Goal: Information Seeking & Learning: Learn about a topic

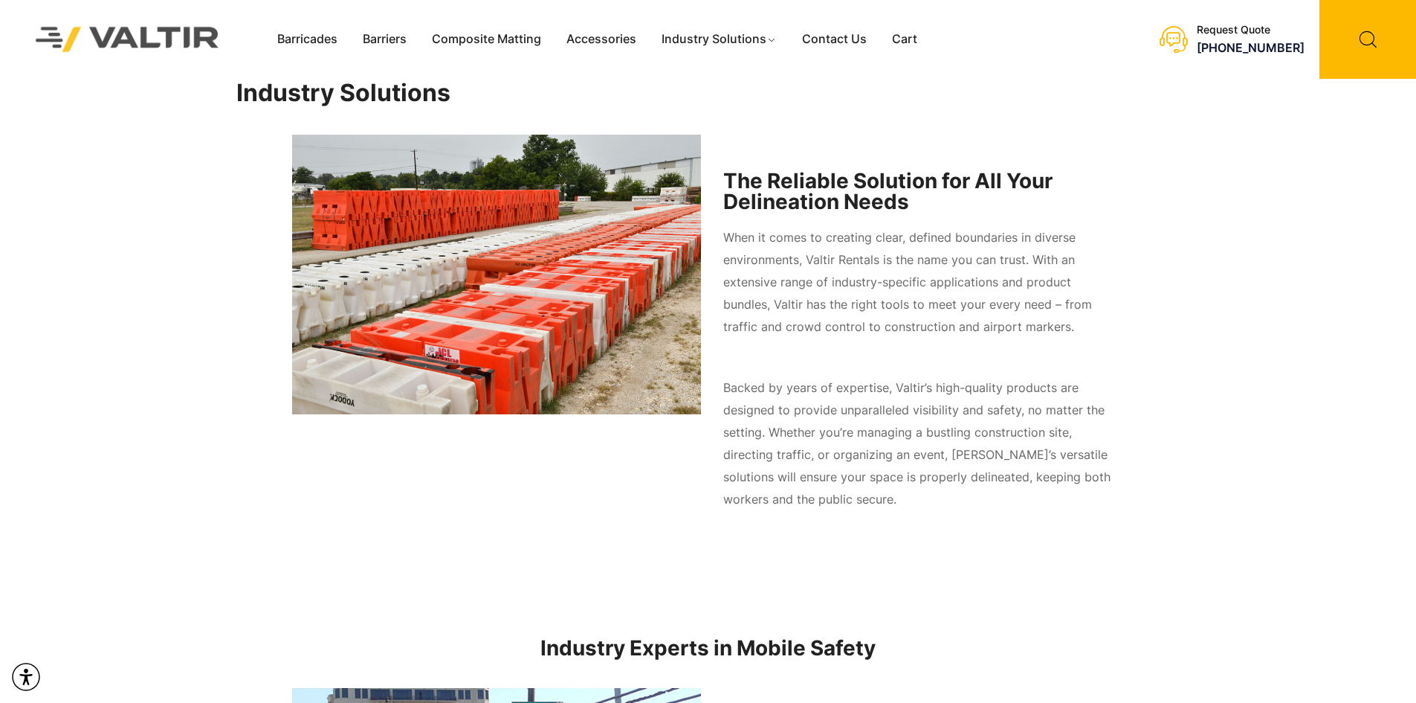
click at [163, 37] on img at bounding box center [127, 38] width 222 height 63
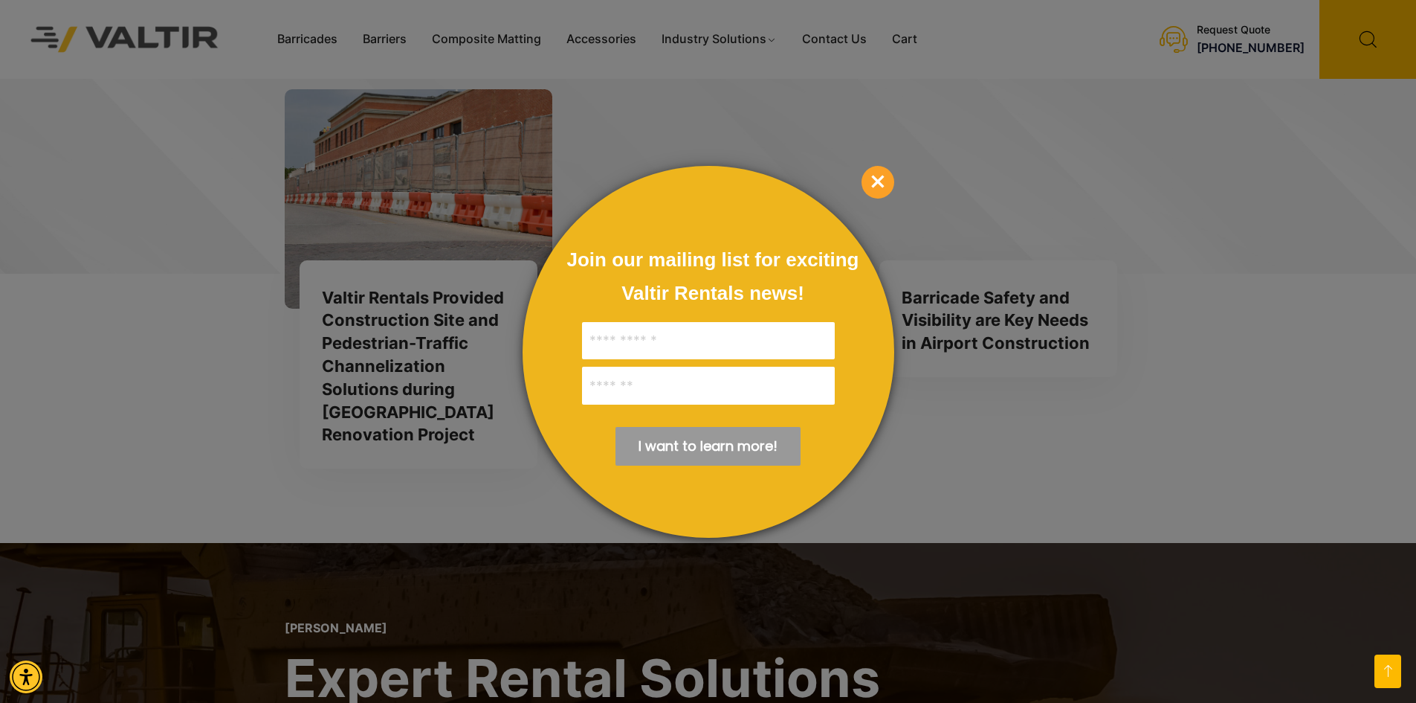
scroll to position [3853, 0]
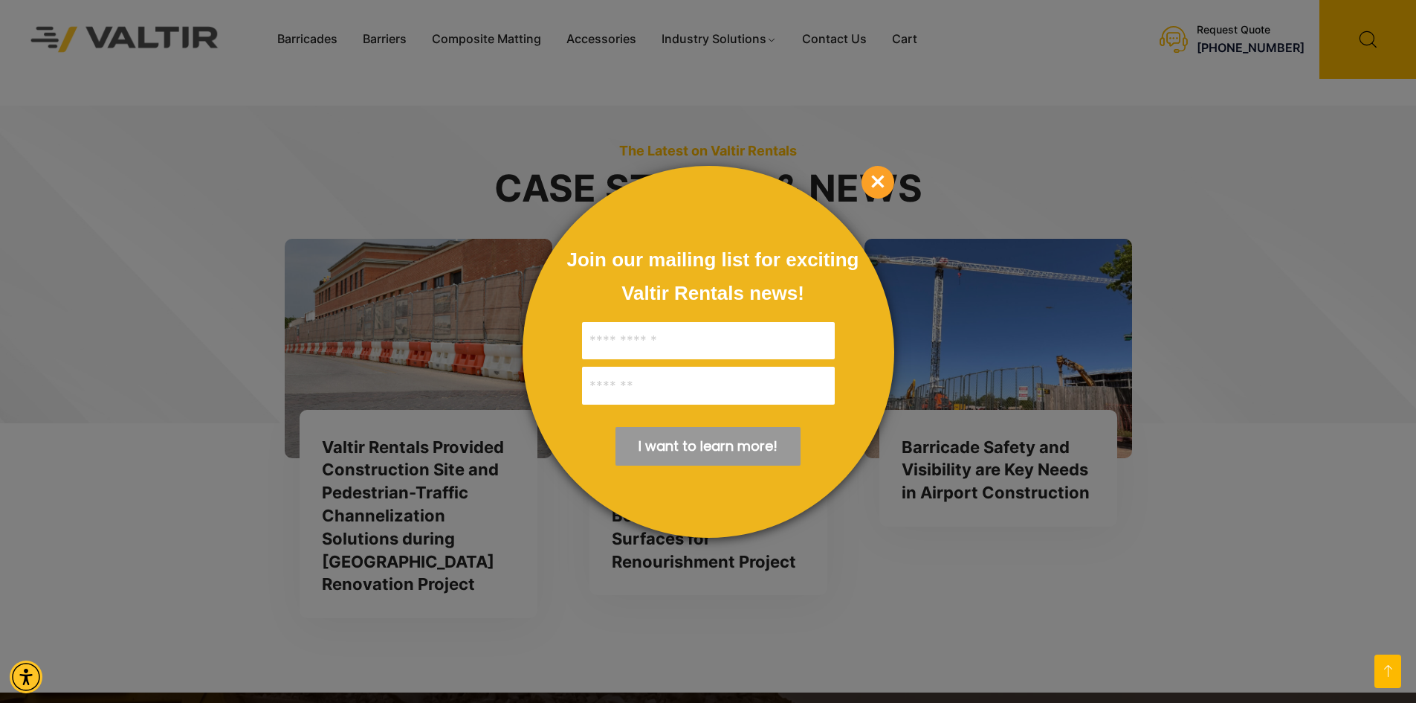
click at [853, 198] on div "Join our mailing list for exciting Valtir Rentals ​news! I want to learn more! …" at bounding box center [709, 352] width 372 height 372
click at [856, 197] on div "Join our mailing list for exciting Valtir Rentals ​news! I want to learn more! …" at bounding box center [709, 352] width 372 height 372
click at [864, 191] on span "×" at bounding box center [878, 182] width 33 height 33
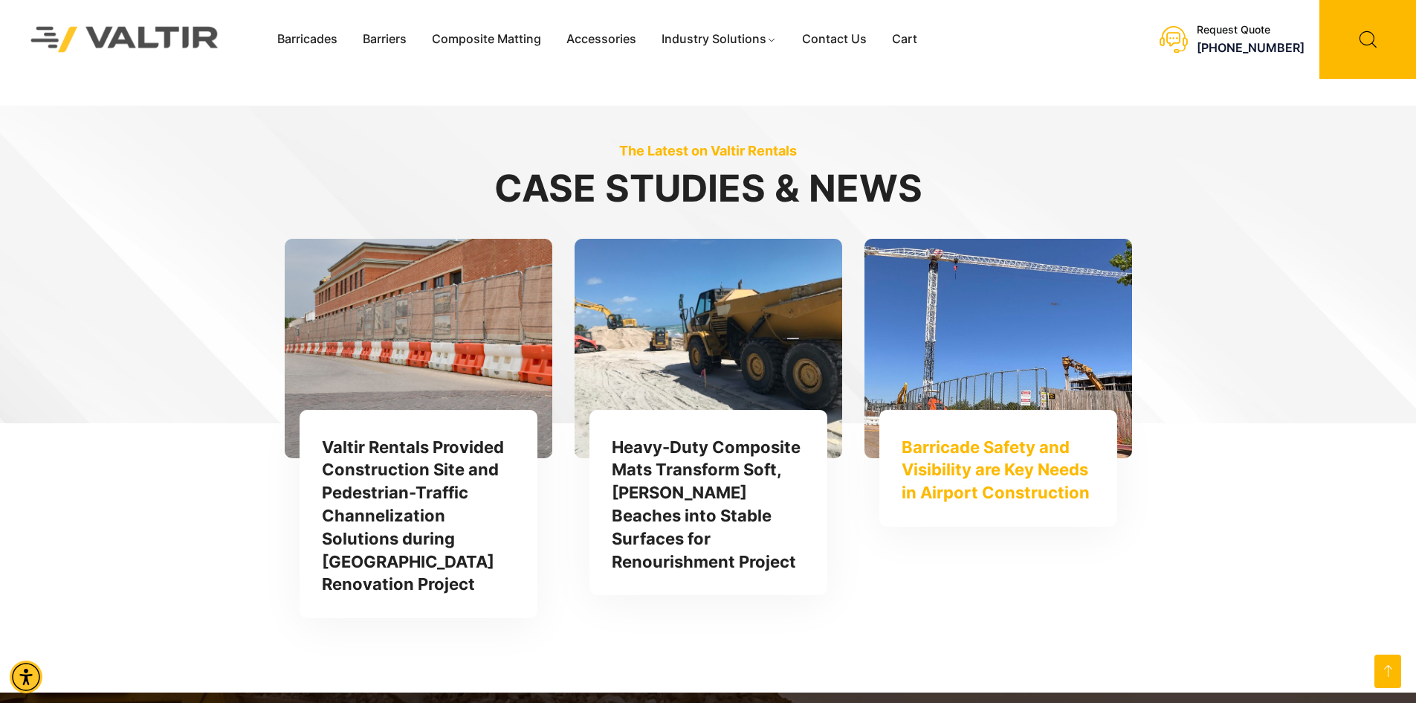
scroll to position [3768, 0]
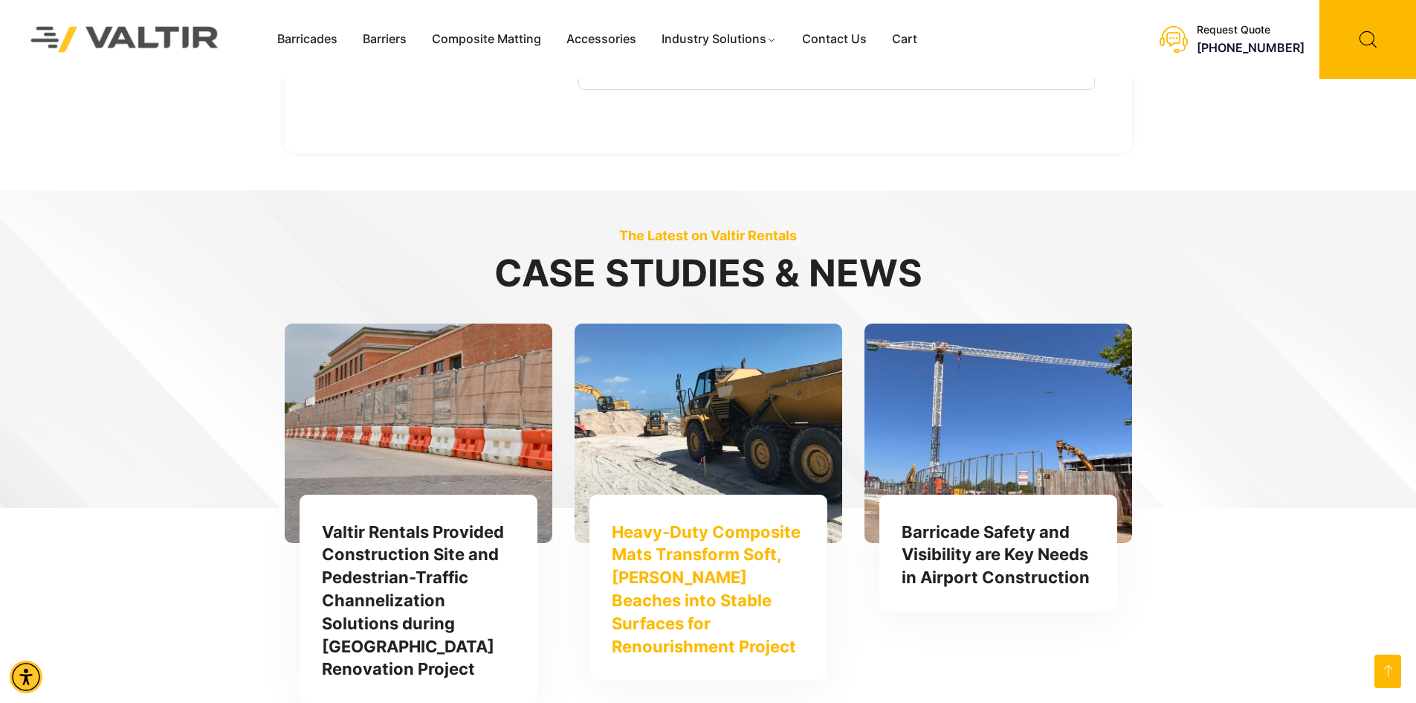
click at [669, 536] on link "Heavy-Duty Composite Mats Transform Soft, [PERSON_NAME] Beaches into Stable Sur…" at bounding box center [706, 589] width 189 height 134
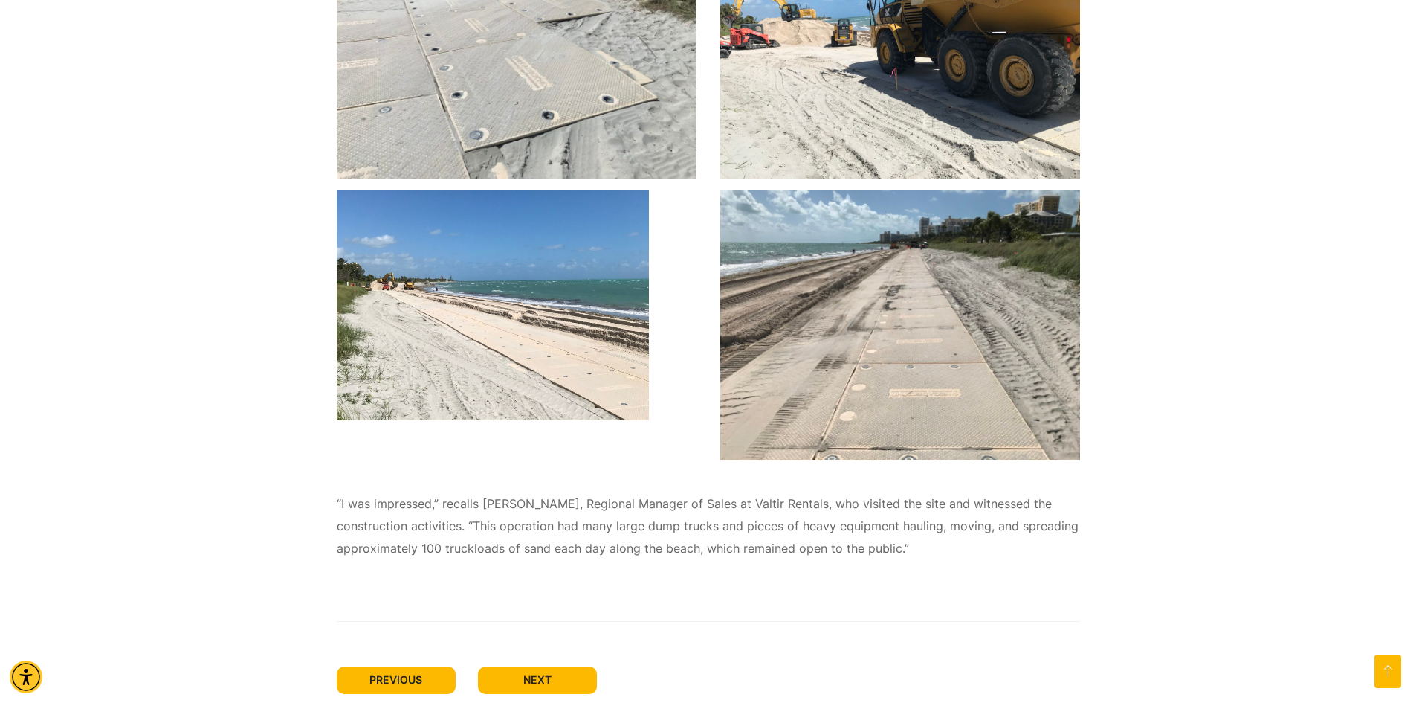
scroll to position [1338, 0]
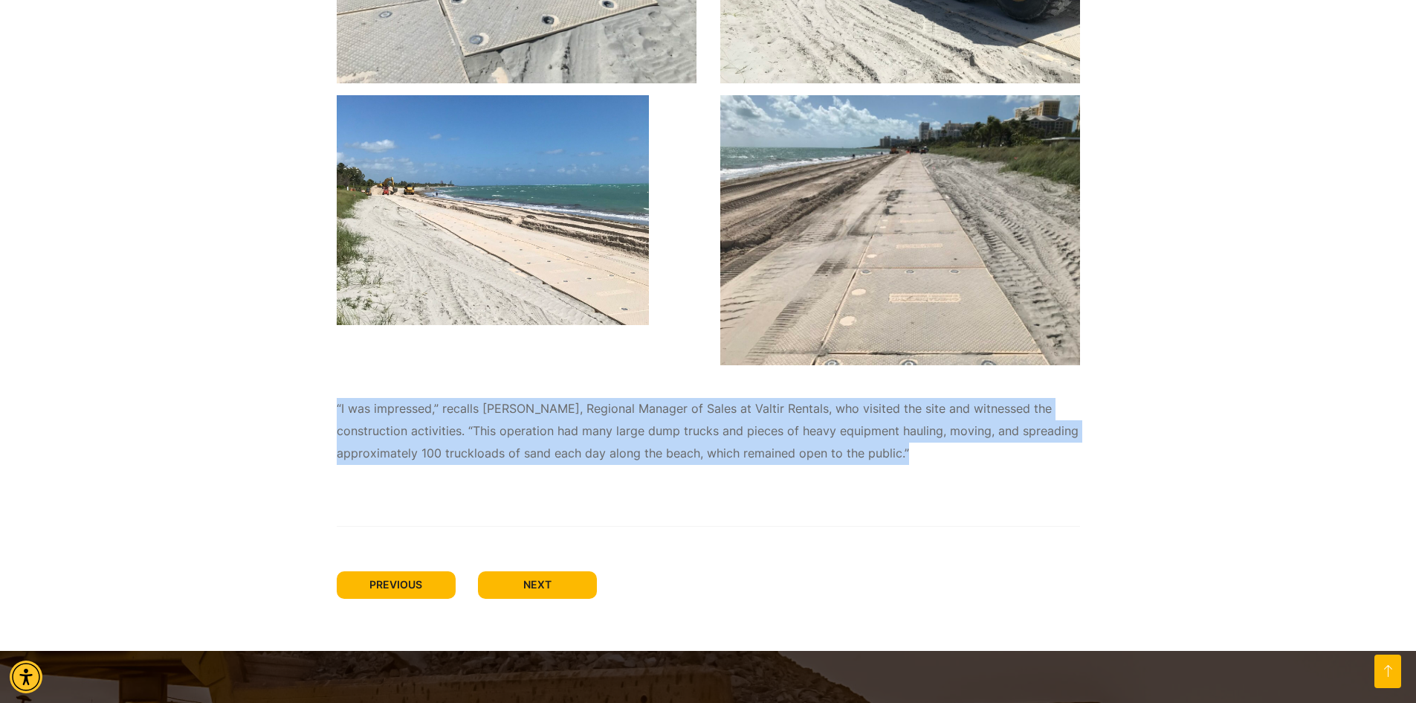
drag, startPoint x: 313, startPoint y: 410, endPoint x: 837, endPoint y: 500, distance: 531.6
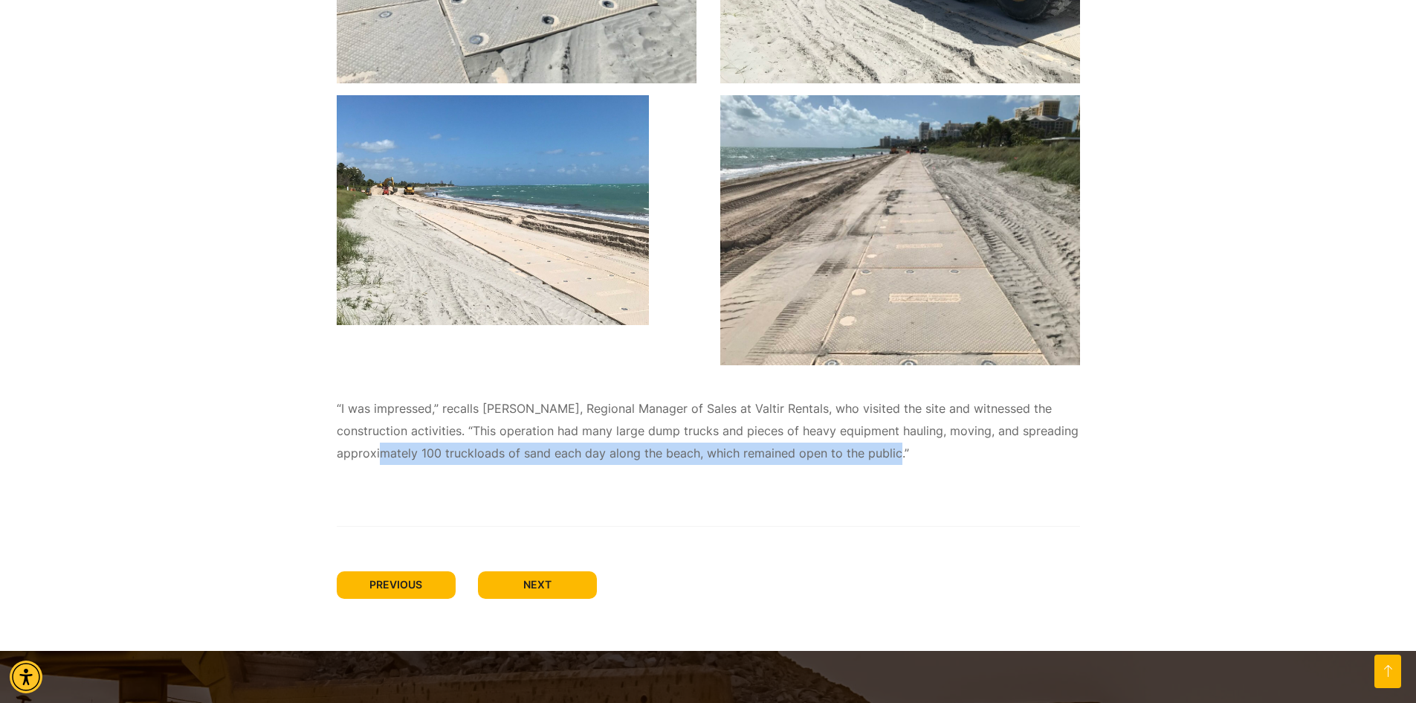
drag, startPoint x: 1314, startPoint y: 467, endPoint x: 388, endPoint y: 471, distance: 925.6
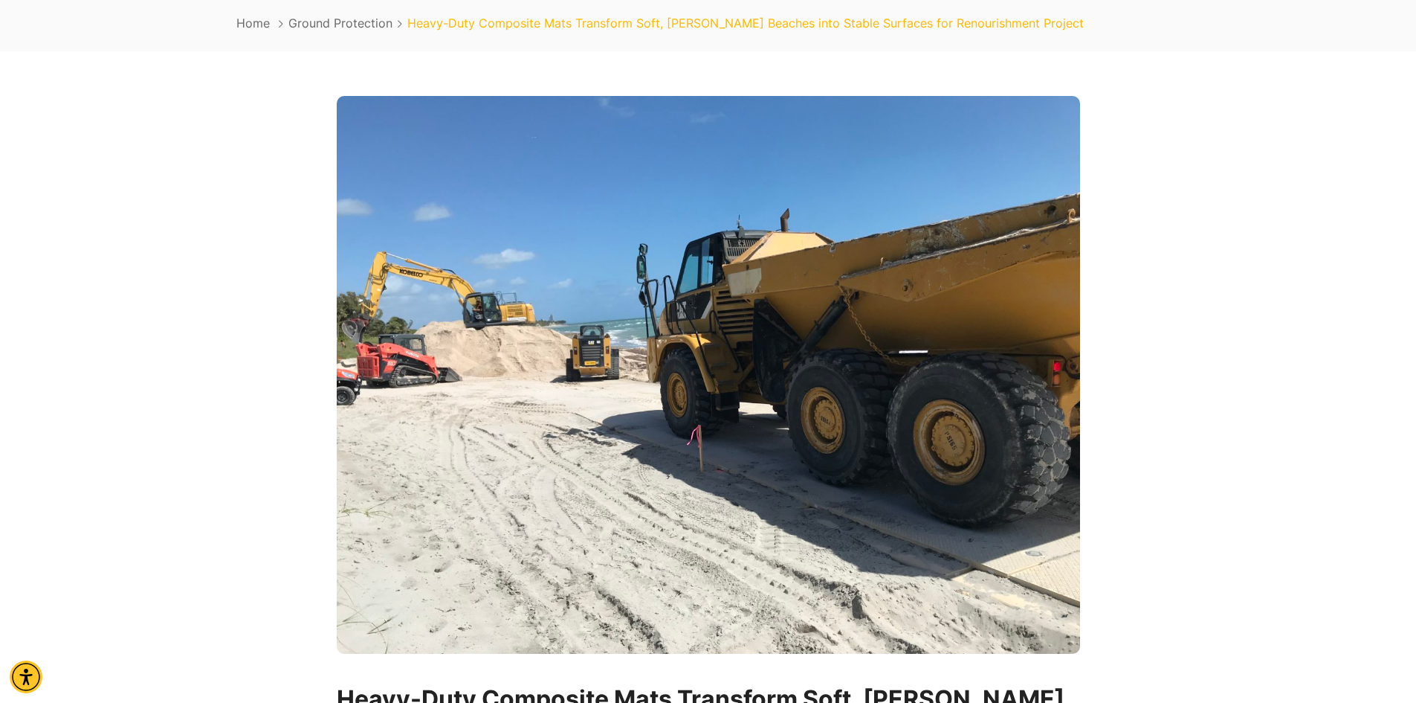
scroll to position [372, 0]
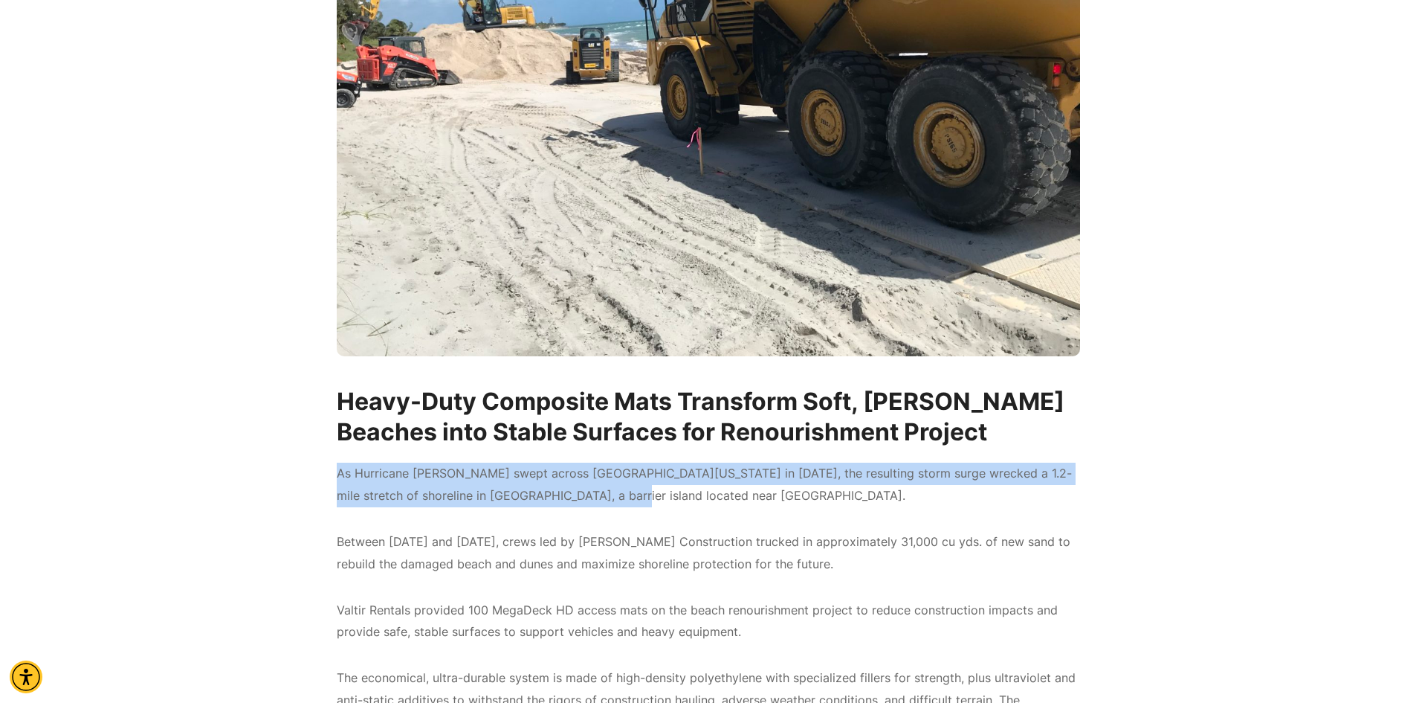
drag, startPoint x: 317, startPoint y: 480, endPoint x: 529, endPoint y: 477, distance: 211.9
click at [1149, 500] on div "[PERSON_NAME] Heavy-Duty Composite Mats Transform Soft, [PERSON_NAME] Beaches i…" at bounding box center [708, 682] width 959 height 1766
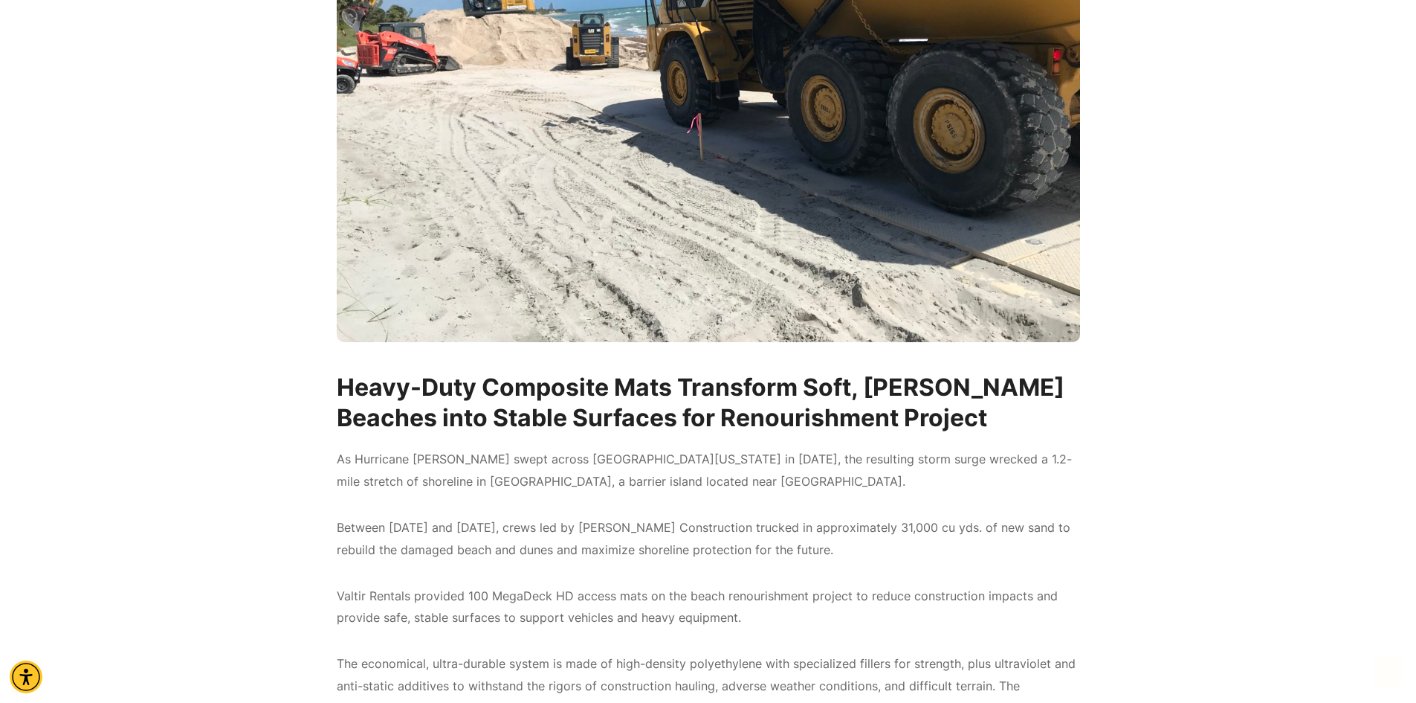
scroll to position [520, 0]
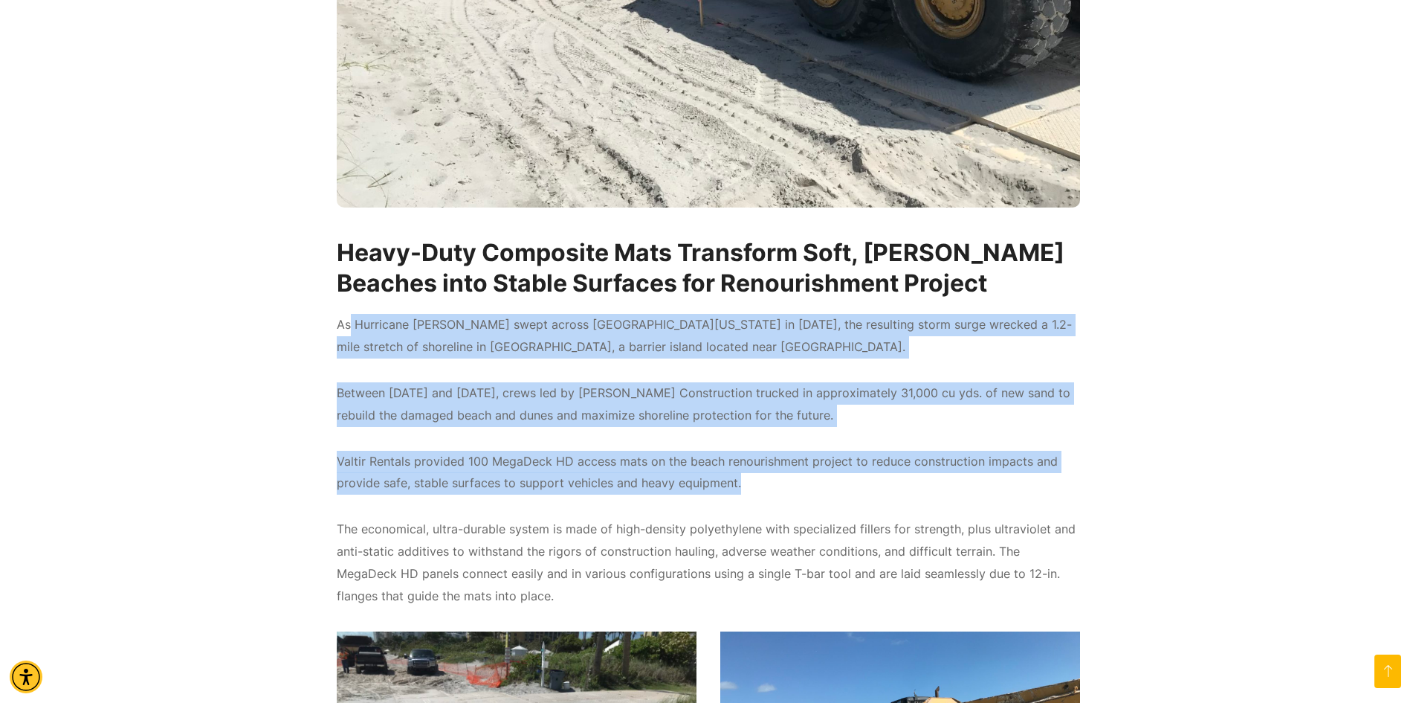
drag, startPoint x: 349, startPoint y: 326, endPoint x: 939, endPoint y: 492, distance: 613.3
click at [939, 492] on p "Valtir Rentals provided 100 MegaDeck HD access mats on the beach renourishment …" at bounding box center [708, 473] width 743 height 45
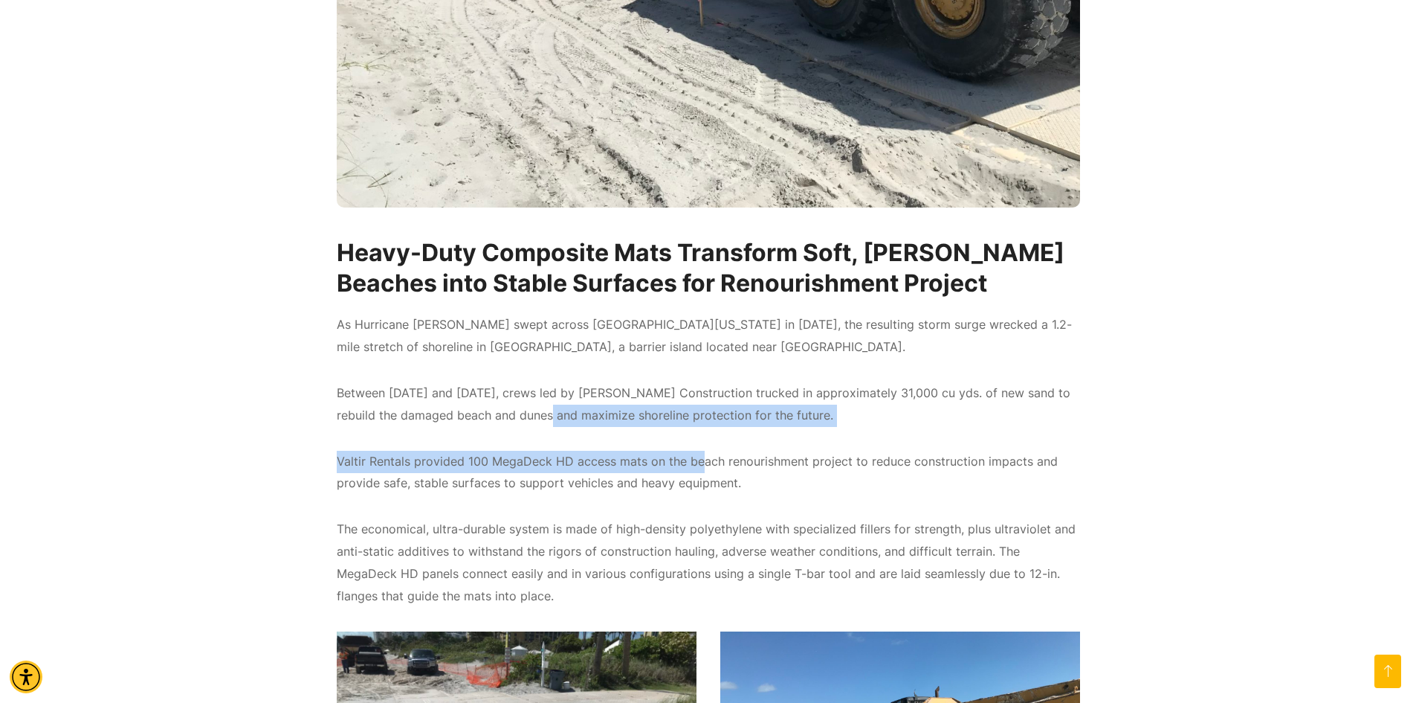
drag, startPoint x: 703, startPoint y: 466, endPoint x: 499, endPoint y: 401, distance: 214.7
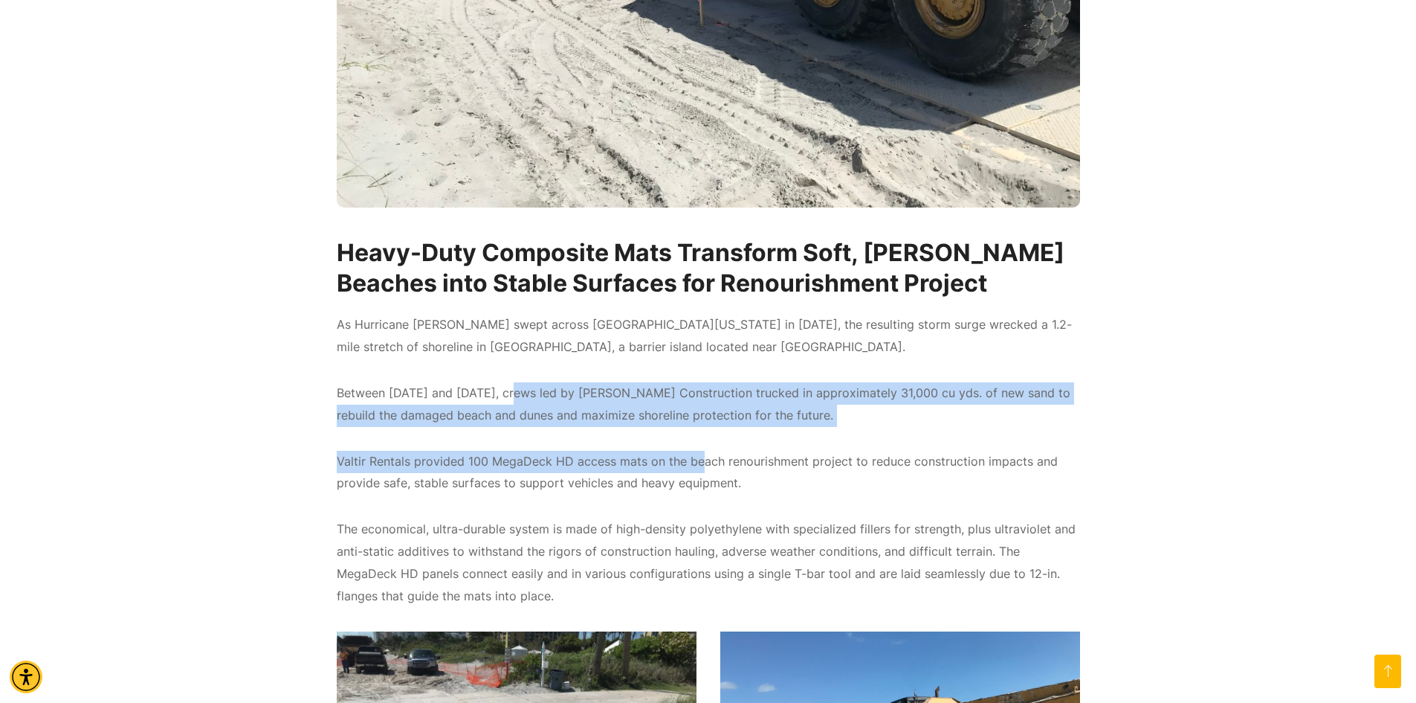
click at [709, 402] on p "Between [DATE] and [DATE], crews led by [PERSON_NAME] Construction trucked in a…" at bounding box center [708, 404] width 743 height 45
